Goal: Transaction & Acquisition: Book appointment/travel/reservation

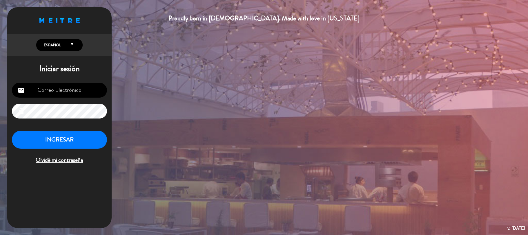
type input "[EMAIL_ADDRESS][DOMAIN_NAME]"
click at [67, 145] on button "INGRESAR" at bounding box center [59, 139] width 95 height 18
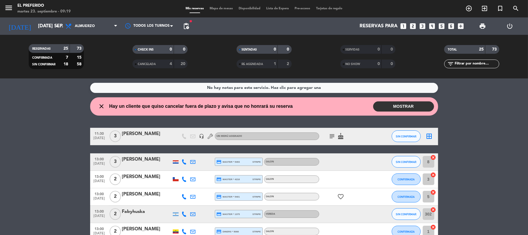
click at [405, 104] on button "MOSTRAR" at bounding box center [403, 106] width 61 height 10
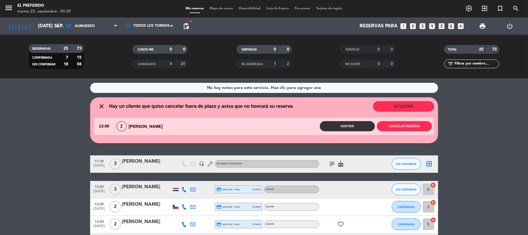
click at [386, 106] on button "OCULTAR" at bounding box center [403, 106] width 61 height 10
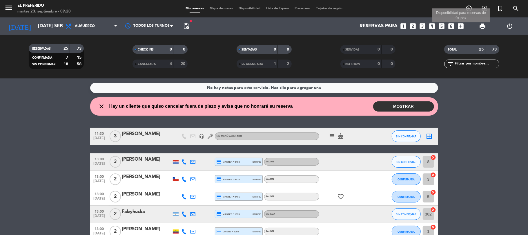
click at [460, 28] on icon "add_box" at bounding box center [461, 26] width 8 height 8
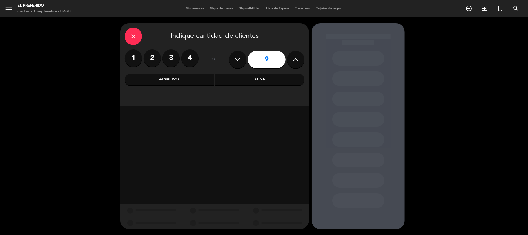
click at [152, 57] on label "2" at bounding box center [152, 57] width 17 height 17
click at [199, 78] on div "Almuerzo" at bounding box center [169, 80] width 89 height 12
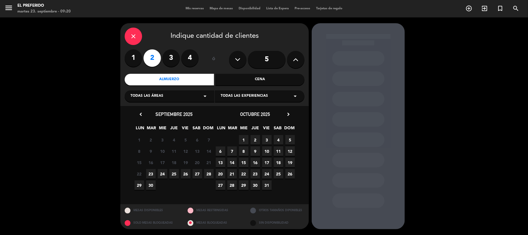
click at [182, 171] on span "26" at bounding box center [186, 174] width 10 height 10
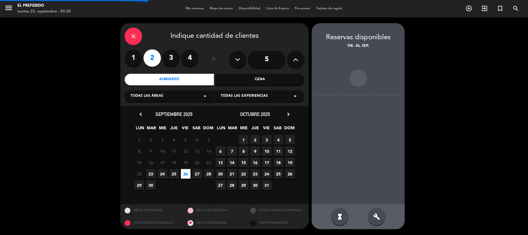
click at [373, 213] on icon "build" at bounding box center [376, 216] width 7 height 7
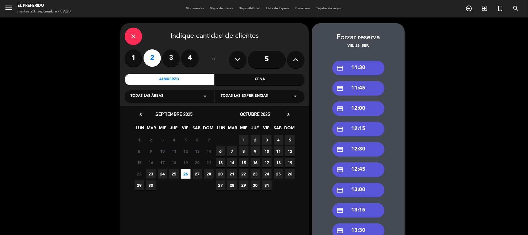
click at [356, 191] on div "credit_card 13:00" at bounding box center [358, 189] width 52 height 14
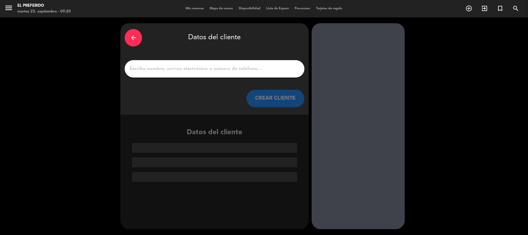
click at [150, 71] on input "1" at bounding box center [214, 69] width 171 height 8
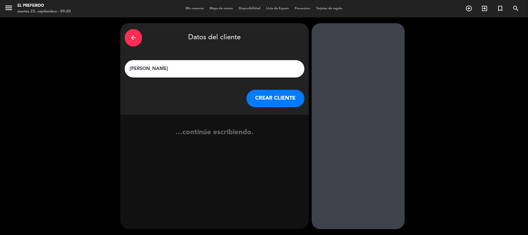
type input "[PERSON_NAME]"
click at [270, 100] on button "CREAR CLIENTE" at bounding box center [275, 98] width 58 height 17
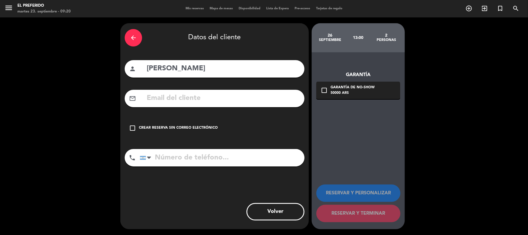
click at [134, 128] on icon "check_box_outline_blank" at bounding box center [132, 127] width 7 height 7
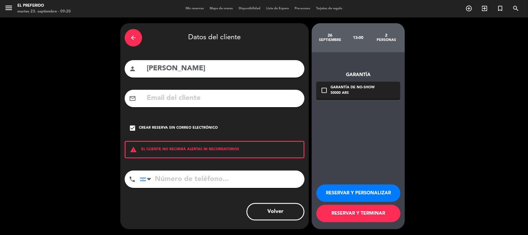
click at [325, 189] on button "RESERVAR Y PERSONALIZAR" at bounding box center [358, 192] width 84 height 17
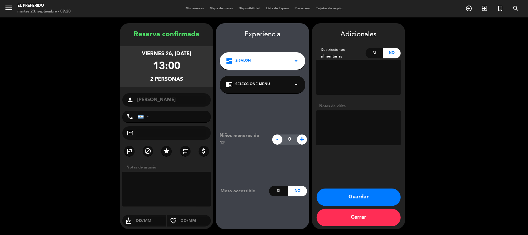
drag, startPoint x: 130, startPoint y: 27, endPoint x: 184, endPoint y: 83, distance: 77.5
click at [184, 83] on div "Reserva confirmada viernes 26, [DATE] 13:00 2 personas person [GEOGRAPHIC_DATA]…" at bounding box center [166, 126] width 93 height 206
copy div "Reserva confirmada viernes 26, [DATE] 13:00 2 personas"
click at [353, 126] on textarea at bounding box center [358, 127] width 84 height 35
type textarea "(DZ) adentro"
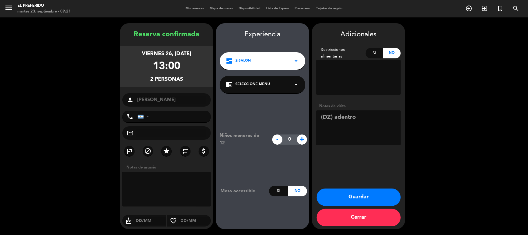
click at [346, 198] on button "Guardar" at bounding box center [359, 196] width 84 height 17
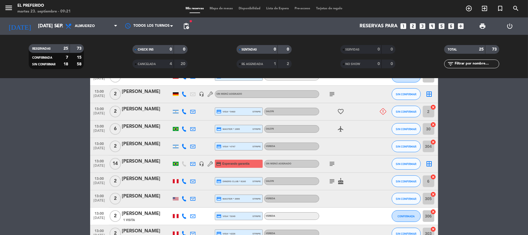
scroll to position [193, 0]
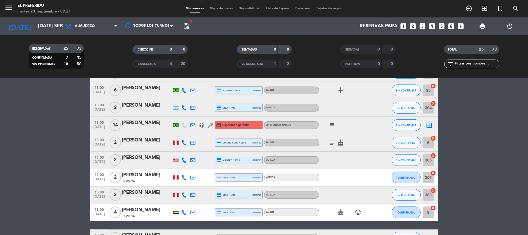
click at [135, 130] on div at bounding box center [146, 128] width 49 height 5
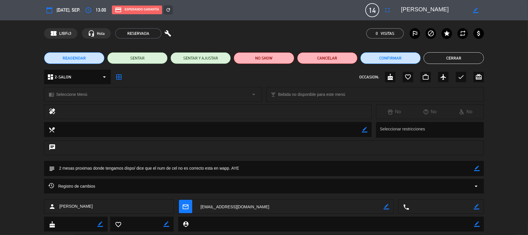
click at [447, 55] on button "Cerrar" at bounding box center [454, 58] width 60 height 12
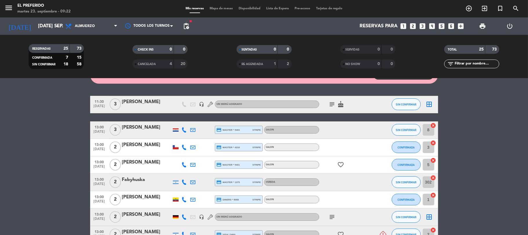
scroll to position [0, 0]
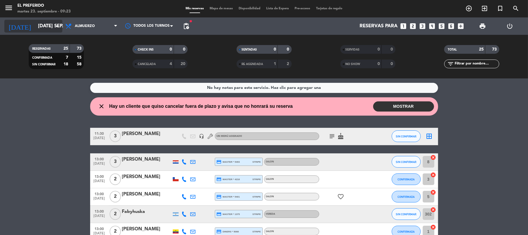
click at [43, 21] on input "[DATE] sep." at bounding box center [66, 26] width 63 height 11
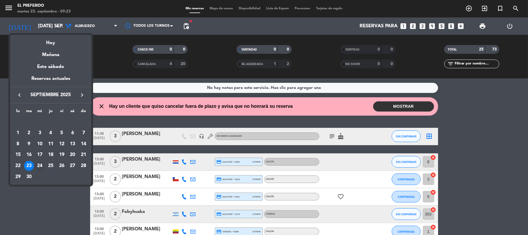
click at [40, 167] on div "24" at bounding box center [40, 166] width 10 height 10
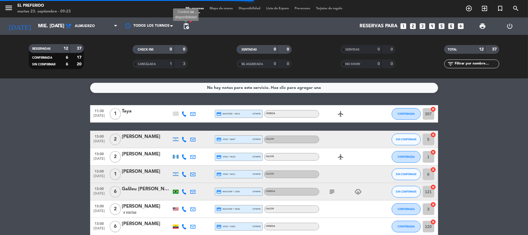
click at [189, 23] on span "pending_actions" at bounding box center [186, 26] width 7 height 7
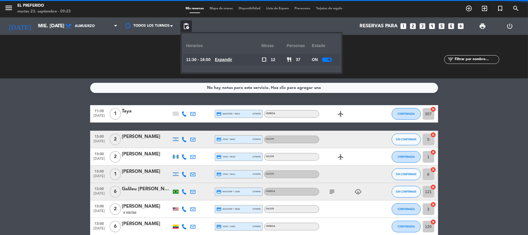
click at [232, 61] on u "Expandir" at bounding box center [223, 59] width 17 height 5
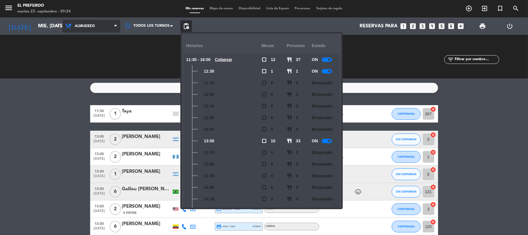
click at [101, 30] on span "Almuerzo" at bounding box center [91, 26] width 58 height 13
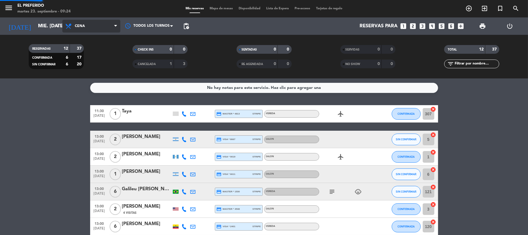
click at [101, 66] on div "menu El Preferido martes 23. septiembre - 09:24 Mis reservas Mapa de mesas Disp…" at bounding box center [264, 39] width 528 height 78
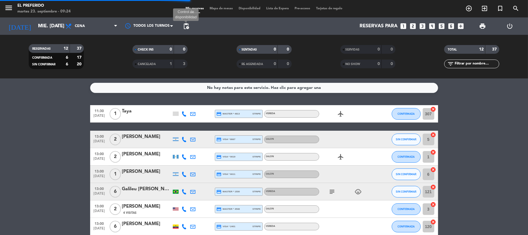
click at [186, 26] on span "pending_actions" at bounding box center [186, 26] width 7 height 7
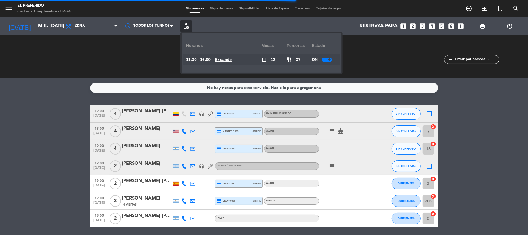
click at [225, 62] on u "Expandir" at bounding box center [223, 59] width 17 height 5
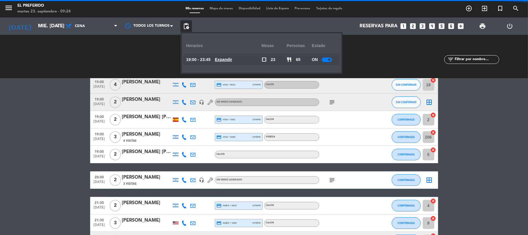
scroll to position [116, 0]
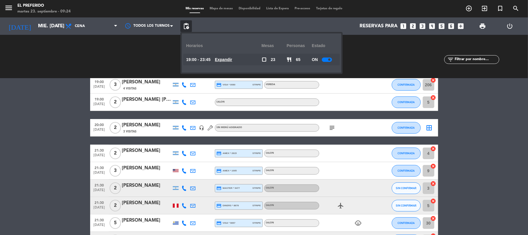
click at [232, 57] on u "Expandir" at bounding box center [223, 59] width 17 height 5
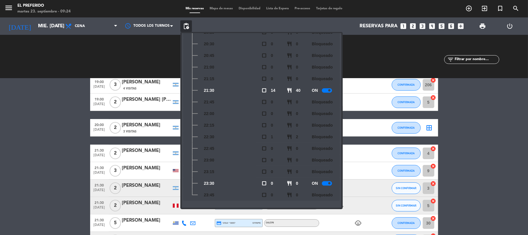
scroll to position [0, 0]
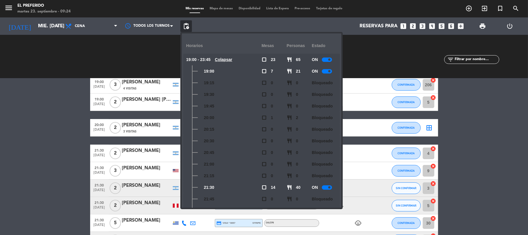
drag, startPoint x: 51, startPoint y: 99, endPoint x: 52, endPoint y: 10, distance: 89.0
click at [52, 59] on ng-component "menu El Preferido martes 23. septiembre - 09:24 Mis reservas Mapa de mesas Disp…" at bounding box center [264, 117] width 528 height 235
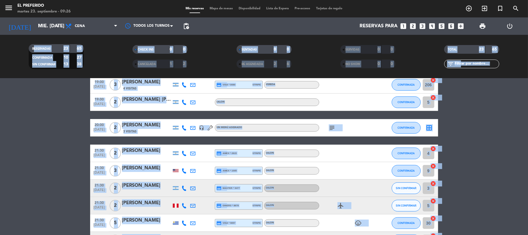
click at [109, 42] on div "CHECK INS 0 0 CANCELADA 1 2" at bounding box center [160, 57] width 104 height 32
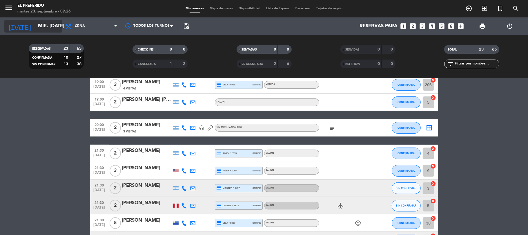
click at [41, 21] on input "mié. [DATE]" at bounding box center [66, 26] width 63 height 11
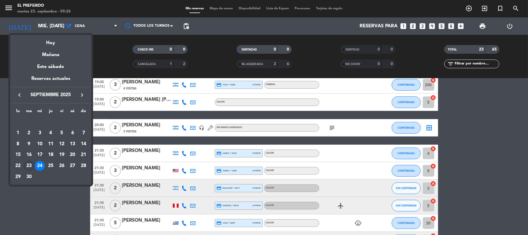
click at [27, 163] on div "23" at bounding box center [29, 166] width 10 height 10
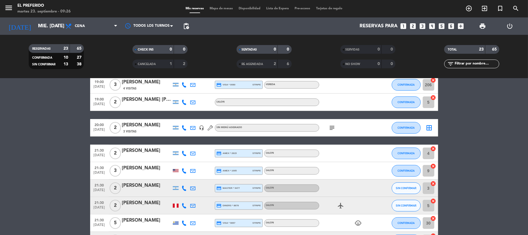
type input "[DATE] sep."
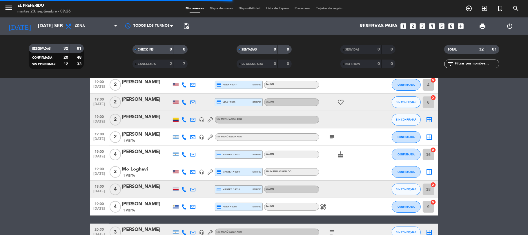
click at [190, 27] on span "pending_actions" at bounding box center [186, 26] width 12 height 12
click at [187, 26] on span "pending_actions" at bounding box center [186, 26] width 7 height 7
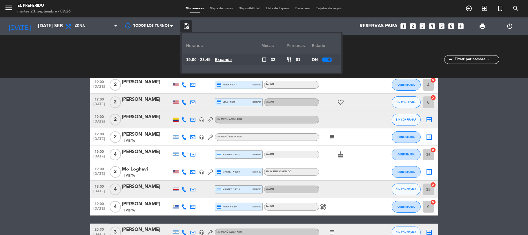
click at [232, 60] on u "Expandir" at bounding box center [223, 59] width 17 height 5
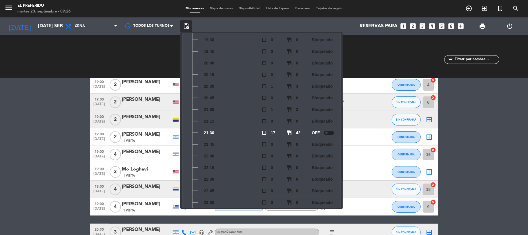
scroll to position [97, 0]
drag, startPoint x: 56, startPoint y: 151, endPoint x: 63, endPoint y: 14, distance: 137.0
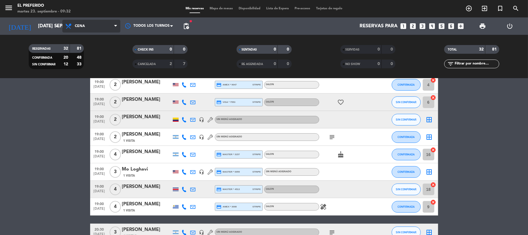
click at [75, 26] on span "Cena" at bounding box center [80, 26] width 10 height 4
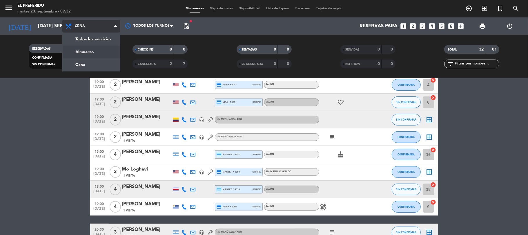
click at [105, 53] on div "menu El Preferido martes 23. septiembre - 09:32 Mis reservas Mapa de mesas Disp…" at bounding box center [264, 39] width 528 height 78
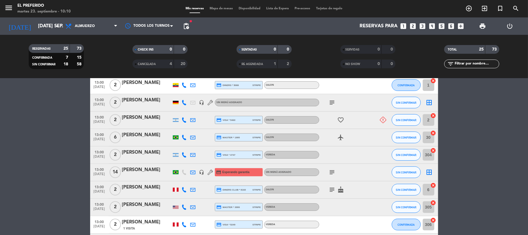
scroll to position [155, 0]
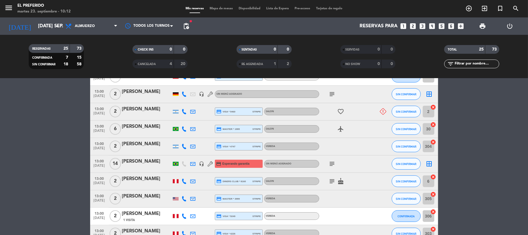
click at [406, 29] on icon "looks_one" at bounding box center [404, 26] width 8 height 8
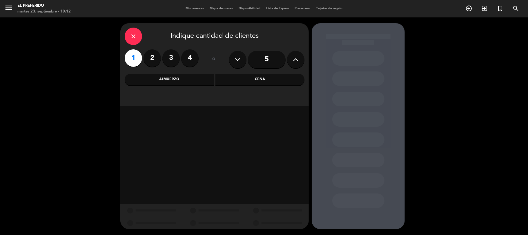
click at [167, 79] on div "Almuerzo" at bounding box center [169, 80] width 89 height 12
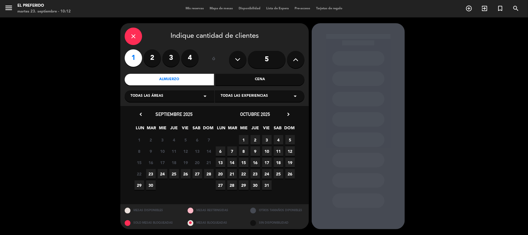
click at [160, 172] on span "24" at bounding box center [163, 174] width 10 height 10
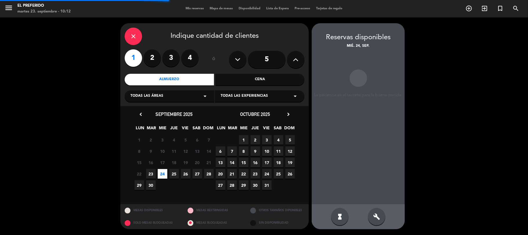
click at [376, 212] on div "build" at bounding box center [376, 216] width 17 height 17
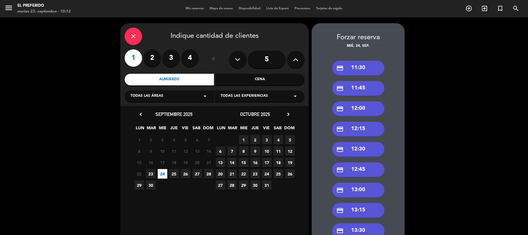
click at [357, 192] on div "credit_card 13:00" at bounding box center [358, 189] width 52 height 14
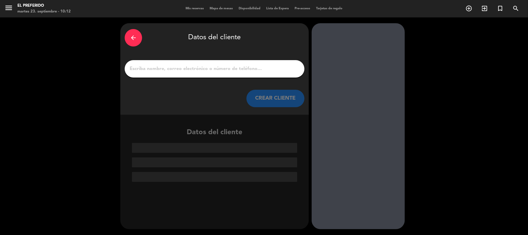
click at [208, 78] on div "arrow_back Datos del cliente CREAR CLIENTE" at bounding box center [214, 68] width 188 height 91
click at [196, 70] on input "1" at bounding box center [214, 69] width 171 height 8
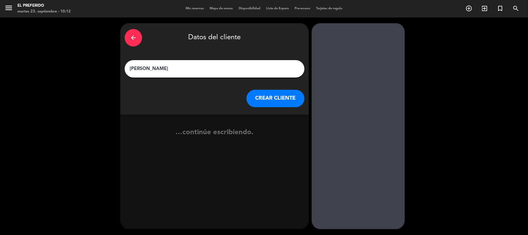
type input "[PERSON_NAME]"
click at [286, 101] on button "CREAR CLIENTE" at bounding box center [275, 98] width 58 height 17
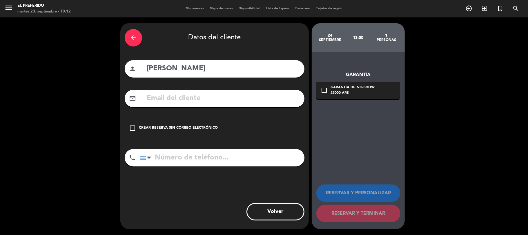
drag, startPoint x: 213, startPoint y: 99, endPoint x: 83, endPoint y: 8, distance: 158.3
click at [213, 99] on input "text" at bounding box center [223, 98] width 154 height 12
paste input "[EMAIL_ADDRESS][DOMAIN_NAME]"
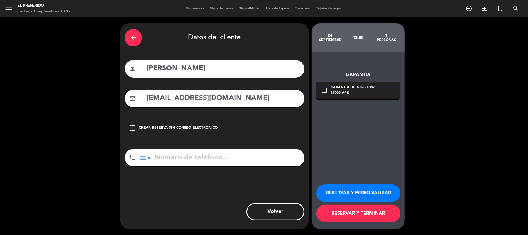
type input "[EMAIL_ADDRESS][DOMAIN_NAME]"
click at [210, 155] on input "tel" at bounding box center [222, 157] width 165 height 17
paste input "[PHONE_NUMBER]"
type input "[PHONE_NUMBER]"
click at [331, 196] on button "RESERVAR Y PERSONALIZAR" at bounding box center [358, 192] width 84 height 17
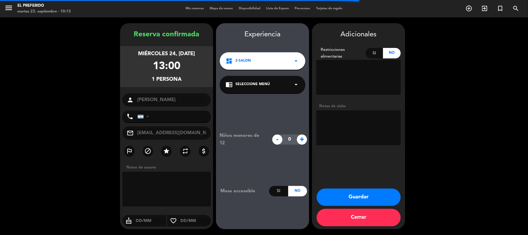
type input "[PHONE_NUMBER]"
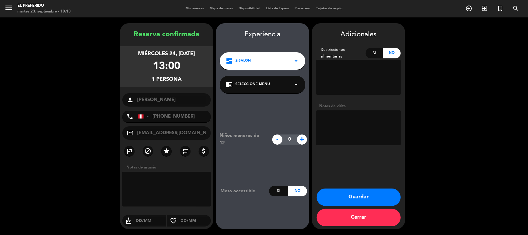
click at [352, 201] on button "Guardar" at bounding box center [359, 196] width 84 height 17
